Goal: Information Seeking & Learning: Learn about a topic

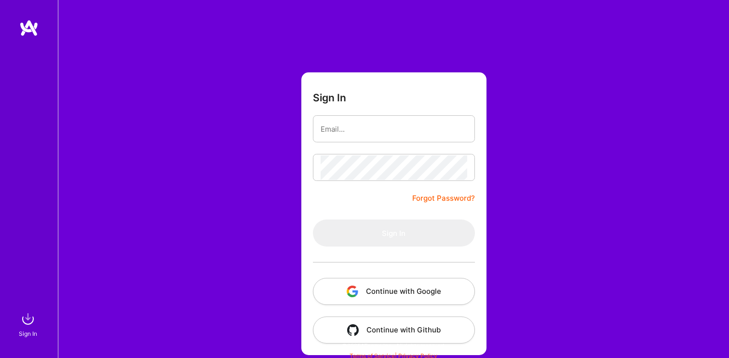
type input "[EMAIL_ADDRESS][DOMAIN_NAME]"
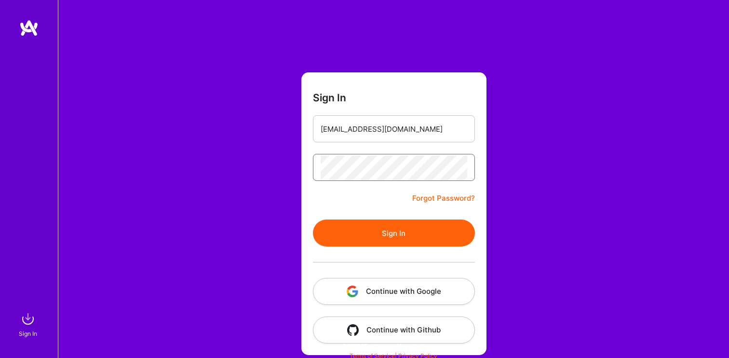
click at [313, 220] on button "Sign In" at bounding box center [394, 233] width 162 height 27
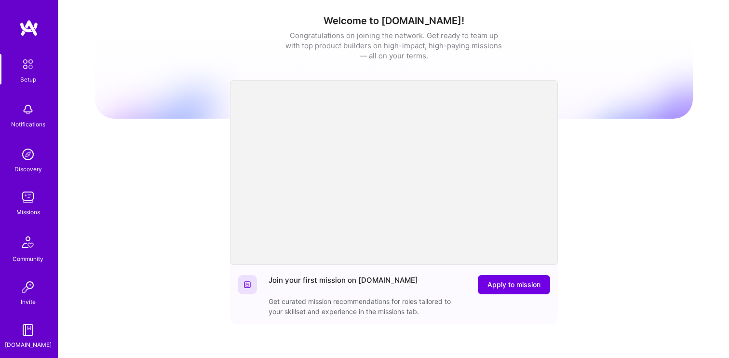
click at [27, 197] on img at bounding box center [27, 197] width 19 height 19
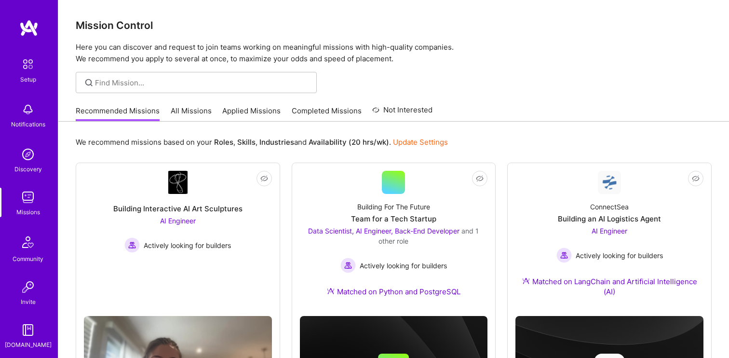
click at [247, 109] on link "Applied Missions" at bounding box center [251, 114] width 58 height 16
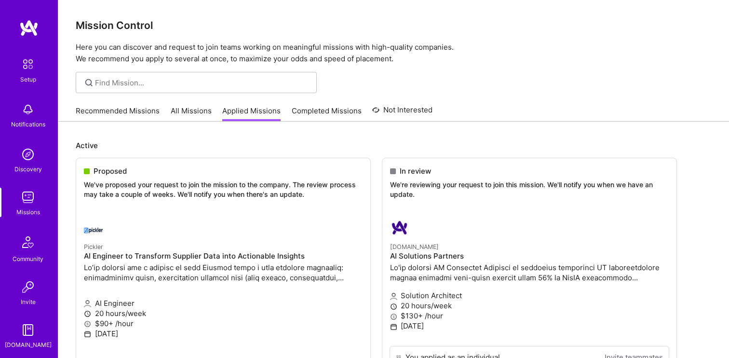
click at [198, 113] on link "All Missions" at bounding box center [191, 114] width 41 height 16
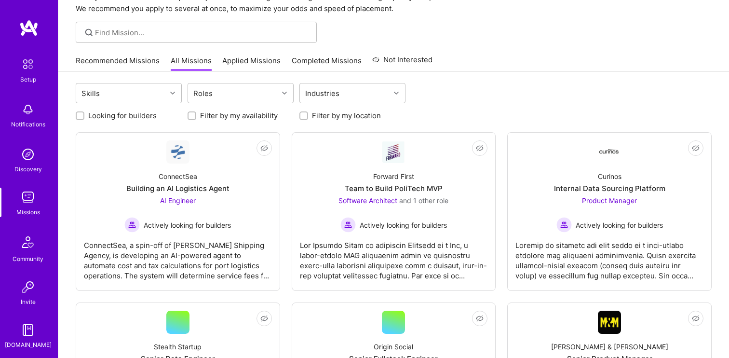
scroll to position [57, 0]
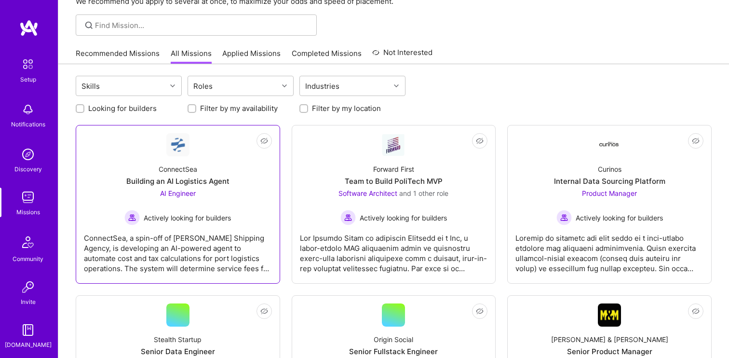
click at [210, 246] on div "ConnectSea, a spin-off of [PERSON_NAME] Shipping Agency, is developing an AI-po…" at bounding box center [178, 249] width 188 height 48
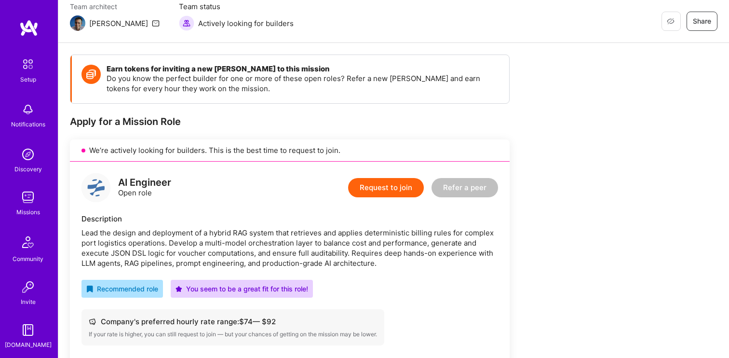
scroll to position [110, 0]
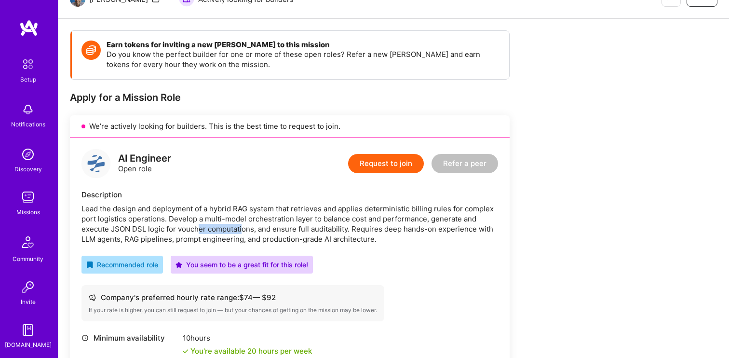
drag, startPoint x: 196, startPoint y: 233, endPoint x: 242, endPoint y: 233, distance: 45.8
click at [243, 233] on div "Lead the design and deployment of a hybrid RAG system that retrieves and applie…" at bounding box center [290, 224] width 417 height 41
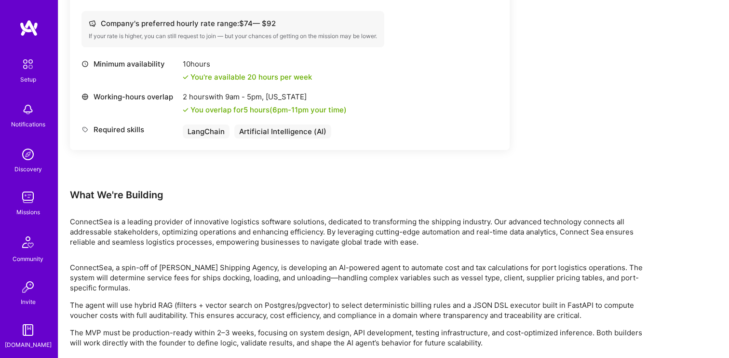
scroll to position [405, 0]
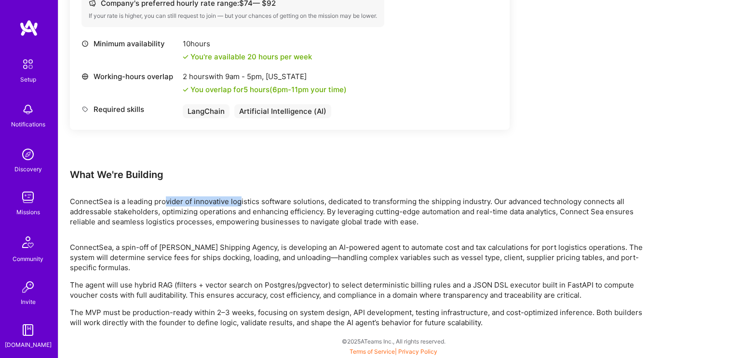
drag, startPoint x: 164, startPoint y: 204, endPoint x: 247, endPoint y: 204, distance: 83.0
click at [246, 204] on div "ConnectSea is a leading provider of innovative logistics software solutions, de…" at bounding box center [359, 211] width 579 height 30
click at [209, 258] on p "ConnectSea, a spin-off of [PERSON_NAME] Shipping Agency, is developing an AI-po…" at bounding box center [359, 257] width 579 height 30
click at [213, 283] on p "The agent will use hybrid RAG (filters + vector search on Postgres/pgvector) to…" at bounding box center [359, 290] width 579 height 20
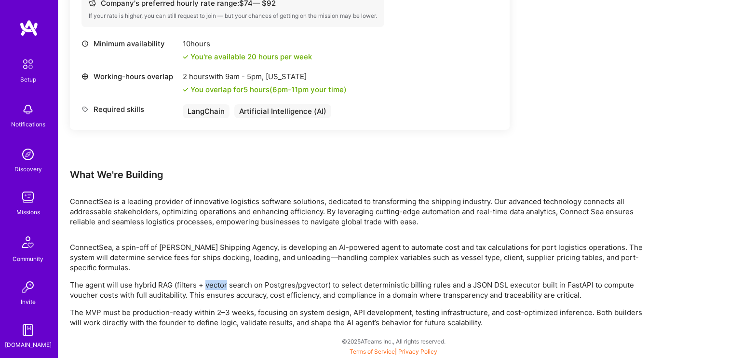
click at [213, 283] on p "The agent will use hybrid RAG (filters + vector search on Postgres/pgvector) to…" at bounding box center [359, 290] width 579 height 20
click at [251, 295] on p "The agent will use hybrid RAG (filters + vector search on Postgres/pgvector) to…" at bounding box center [359, 290] width 579 height 20
drag, startPoint x: 218, startPoint y: 312, endPoint x: 254, endPoint y: 311, distance: 35.7
click at [254, 311] on p "The MVP must be production-ready within 2–3 weeks, focusing on system design, A…" at bounding box center [359, 317] width 579 height 20
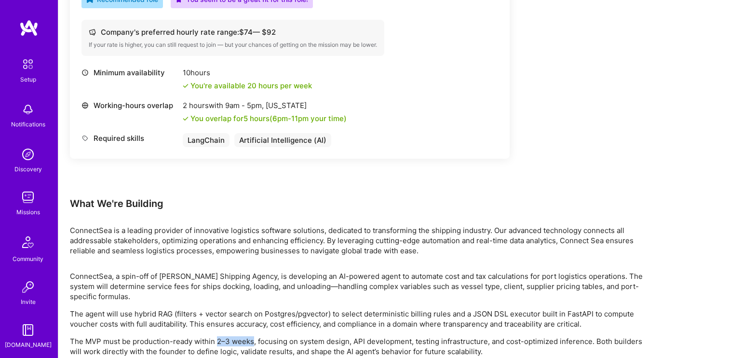
scroll to position [375, 0]
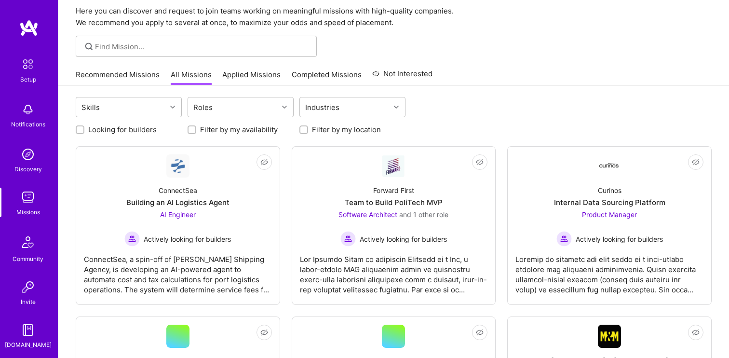
scroll to position [31, 0]
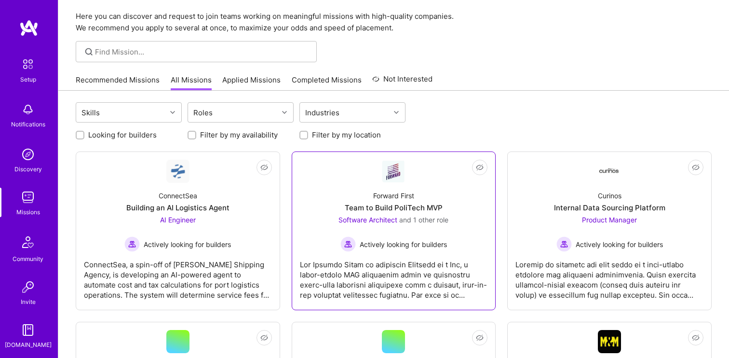
click at [323, 265] on div at bounding box center [394, 276] width 188 height 48
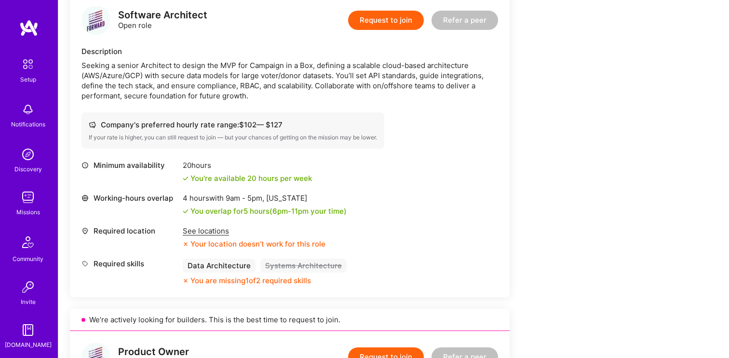
scroll to position [256, 0]
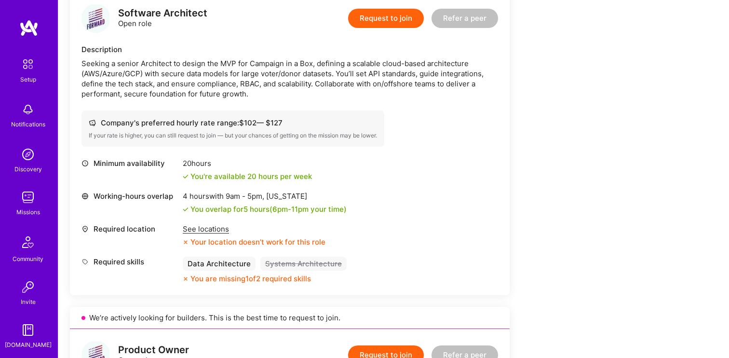
click at [208, 228] on div "See locations" at bounding box center [254, 229] width 143 height 10
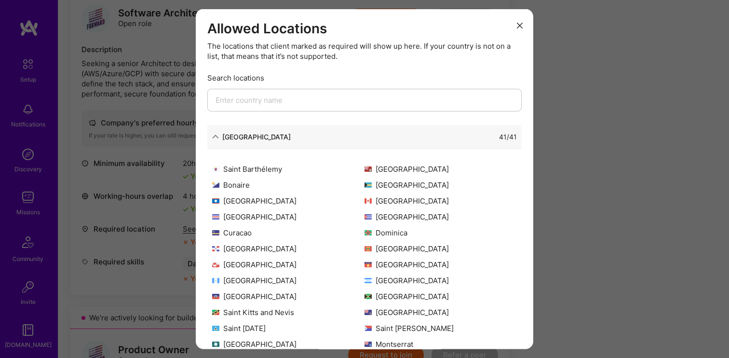
scroll to position [93, 0]
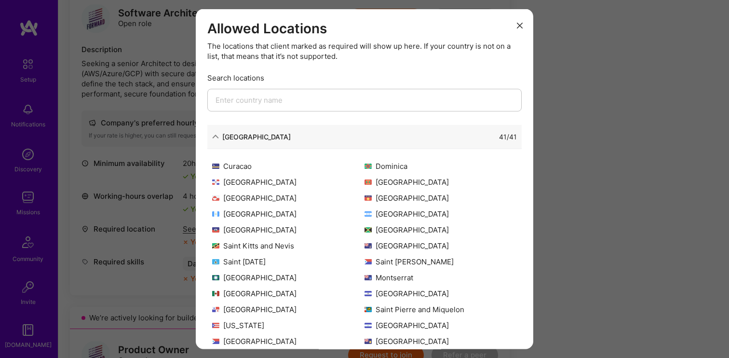
click at [596, 214] on div "Allowed Locations The locations that client marked as required will show up her…" at bounding box center [364, 179] width 729 height 358
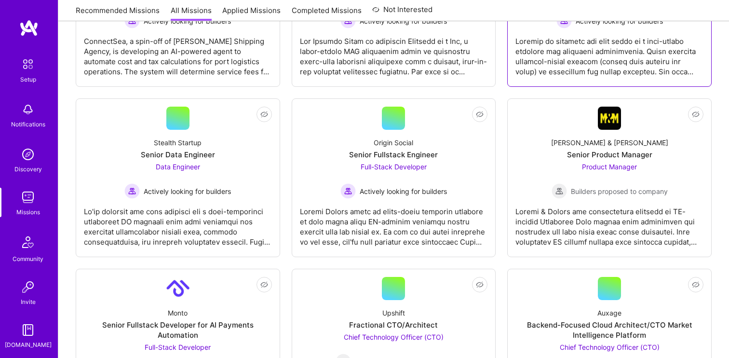
scroll to position [259, 0]
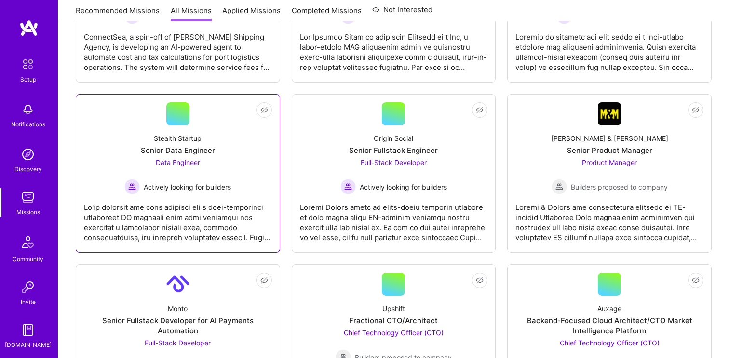
click at [224, 223] on div at bounding box center [178, 218] width 188 height 48
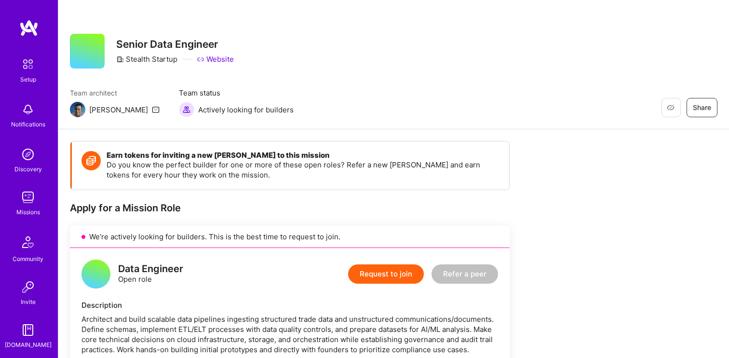
click at [28, 206] on img at bounding box center [27, 197] width 19 height 19
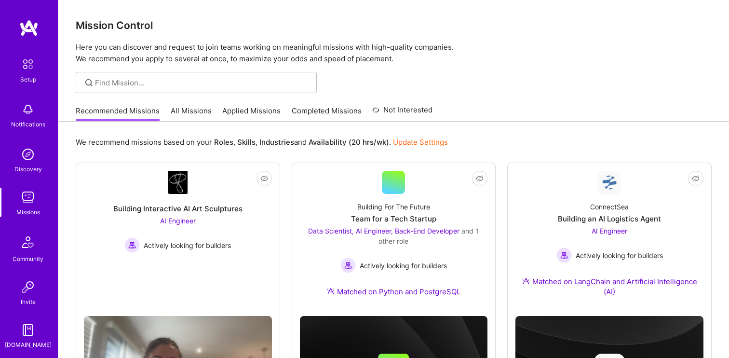
click at [250, 114] on link "Applied Missions" at bounding box center [251, 114] width 58 height 16
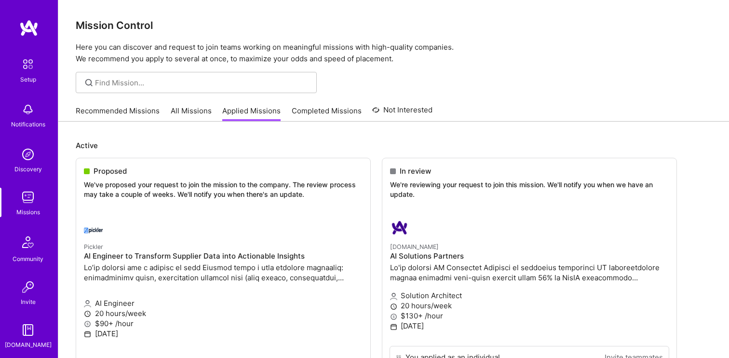
click at [191, 113] on link "All Missions" at bounding box center [191, 114] width 41 height 16
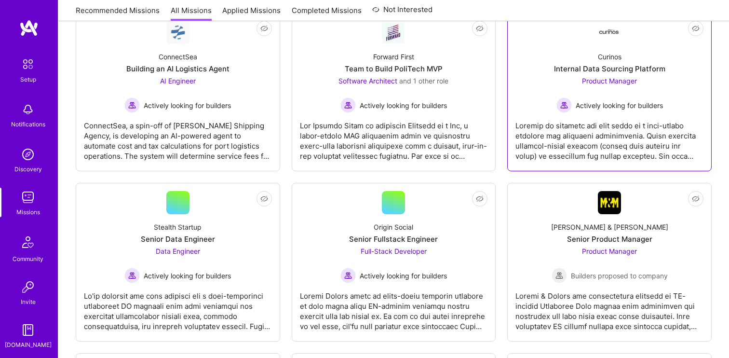
scroll to position [251, 0]
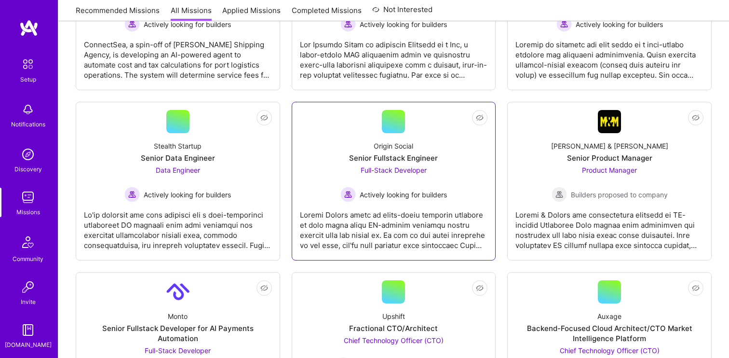
click at [395, 212] on div at bounding box center [394, 226] width 188 height 48
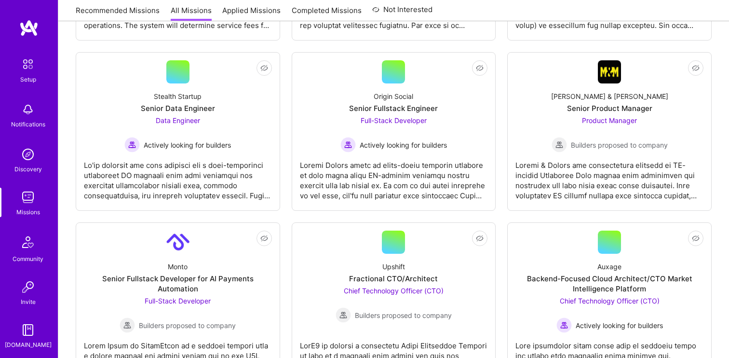
scroll to position [251, 0]
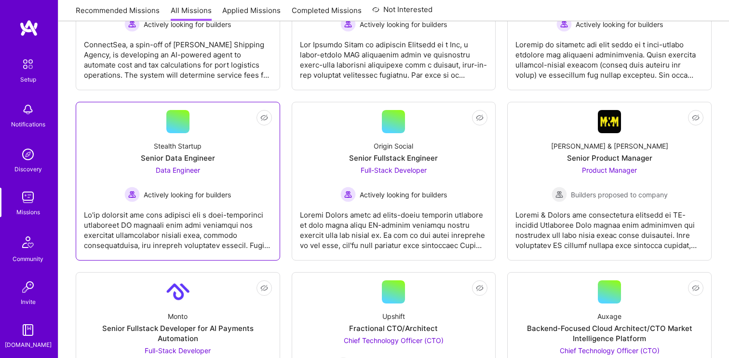
click at [194, 216] on div at bounding box center [178, 226] width 188 height 48
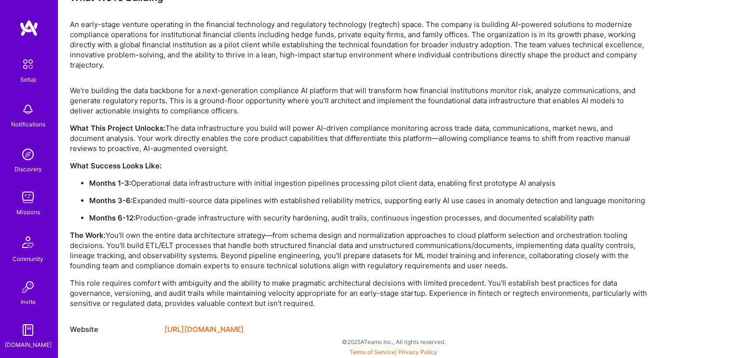
scroll to position [613, 0]
drag, startPoint x: 142, startPoint y: 89, endPoint x: 218, endPoint y: 89, distance: 75.7
click at [218, 89] on p "We're building the data backbone for a next-generation compliance AI platform t…" at bounding box center [359, 100] width 579 height 30
drag, startPoint x: 216, startPoint y: 124, endPoint x: 319, endPoint y: 123, distance: 103.3
click at [323, 125] on p "What This Project Unlocks: The data infrastructure you build will power AI-driv…" at bounding box center [359, 138] width 579 height 30
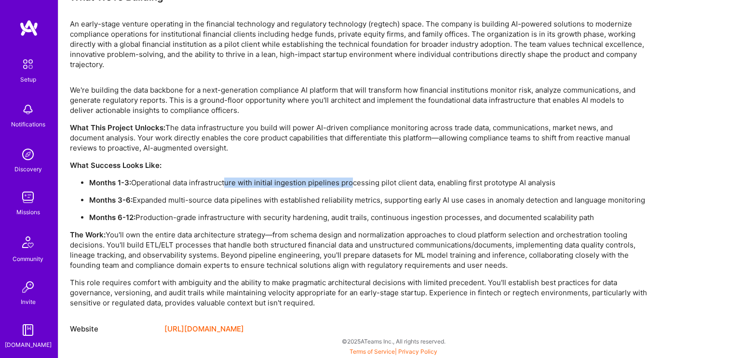
drag, startPoint x: 224, startPoint y: 184, endPoint x: 347, endPoint y: 181, distance: 122.6
click at [353, 184] on p "Months 1-3: Operational data infrastructure with initial ingestion pipelines pr…" at bounding box center [369, 183] width 560 height 10
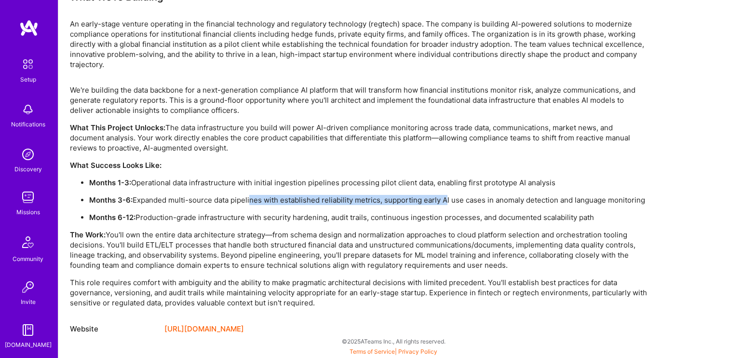
drag, startPoint x: 250, startPoint y: 199, endPoint x: 443, endPoint y: 199, distance: 193.0
click at [443, 199] on p "Months 3-6: Expanded multi-source data pipelines with established reliability m…" at bounding box center [369, 200] width 560 height 10
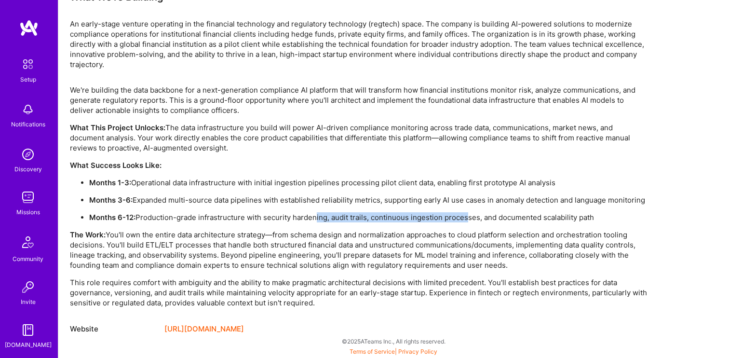
drag, startPoint x: 313, startPoint y: 217, endPoint x: 462, endPoint y: 215, distance: 149.6
click at [465, 217] on p "Months 6-12: Production-grade infrastructure with security hardening, audit tra…" at bounding box center [369, 217] width 560 height 10
click at [431, 302] on p "This role requires comfort with ambiguity and the ability to make pragmatic arc…" at bounding box center [359, 292] width 579 height 30
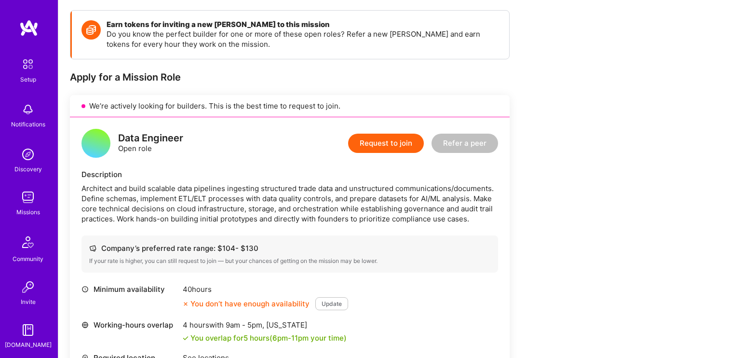
scroll to position [0, 0]
